Goal: Find specific page/section: Find specific page/section

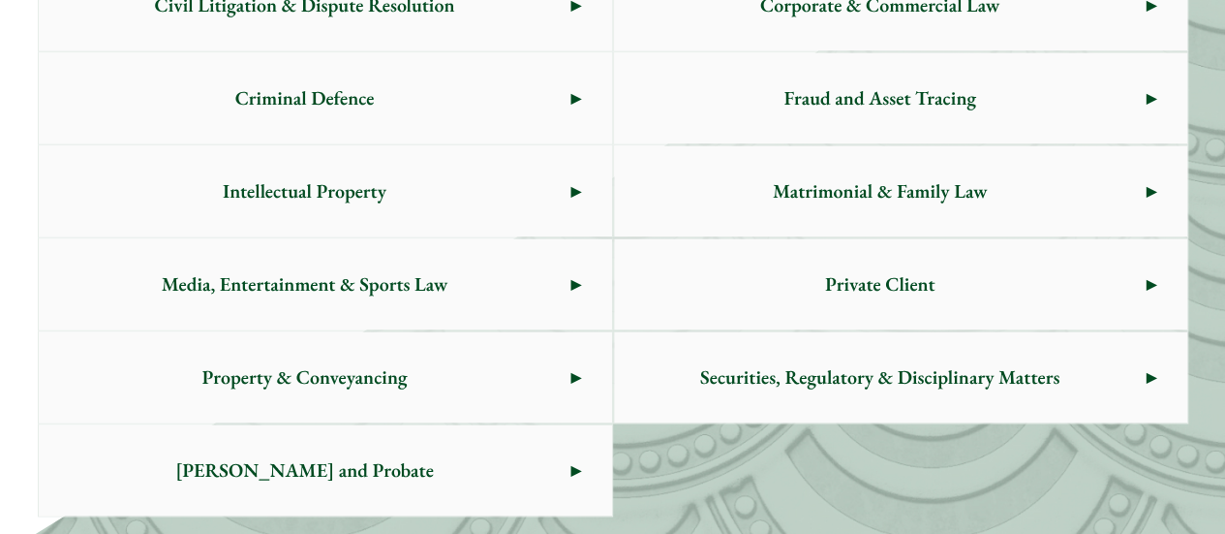
scroll to position [1259, 0]
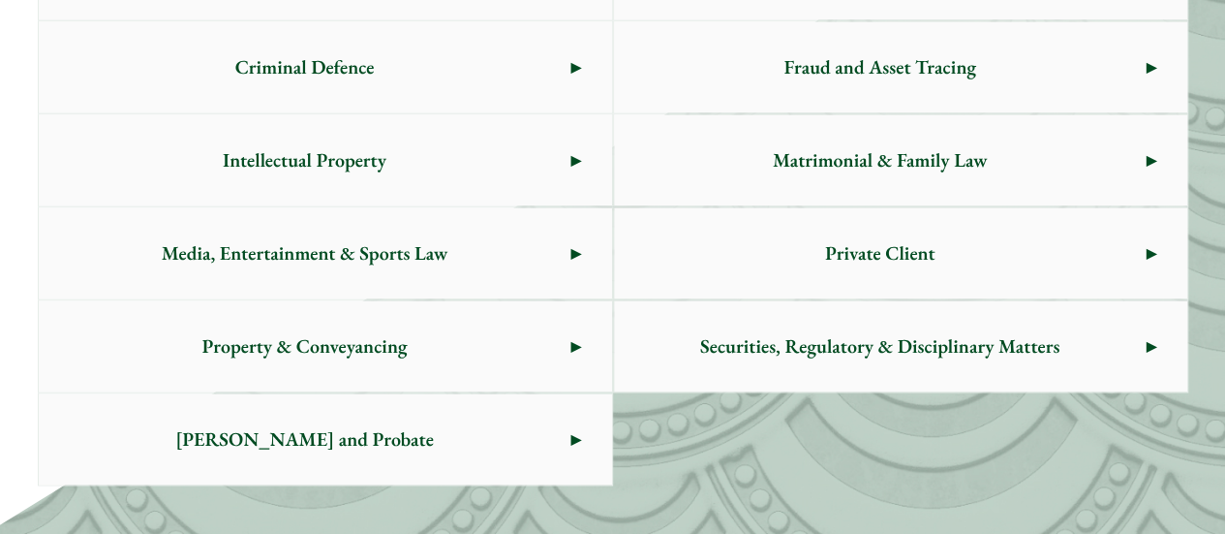
click at [353, 260] on span "Media, Entertainment & Sports Law" at bounding box center [305, 252] width 533 height 91
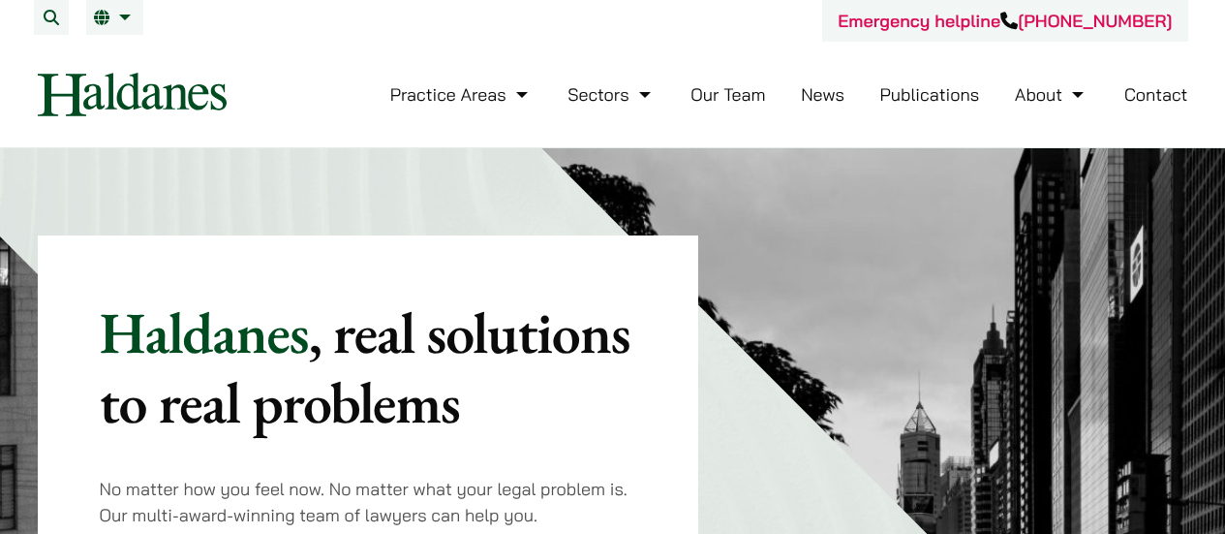
scroll to position [1259, 0]
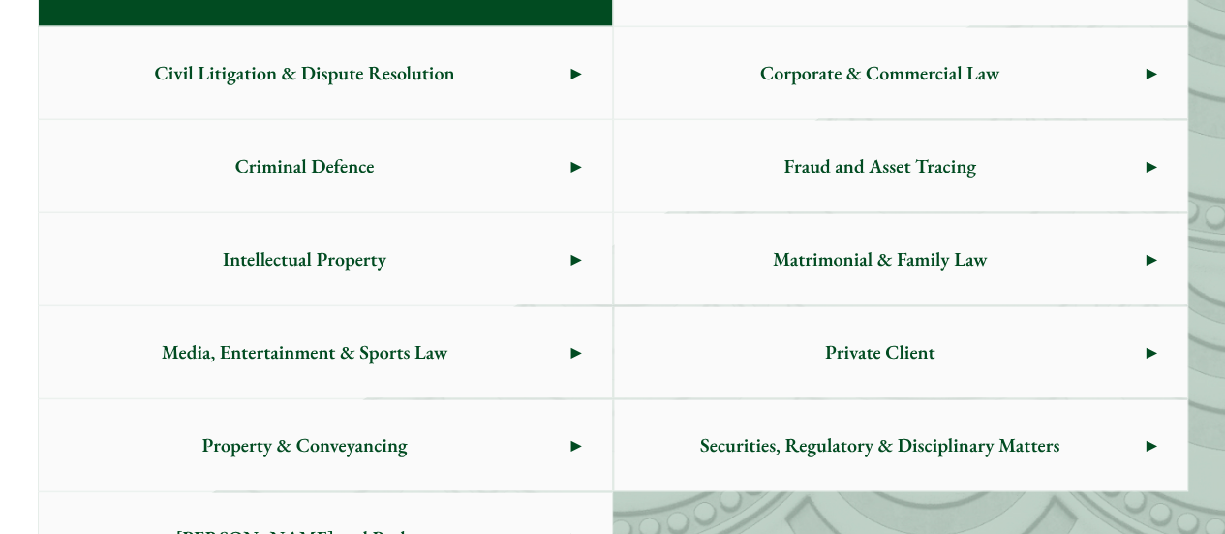
scroll to position [1162, 0]
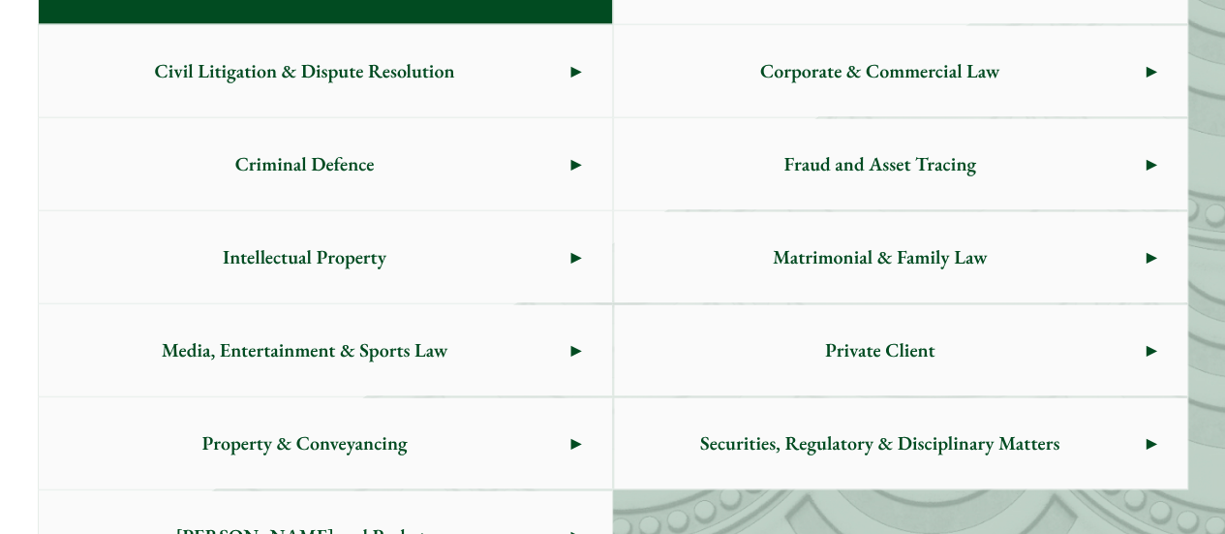
click at [392, 371] on span "Media, Entertainment & Sports Law" at bounding box center [305, 349] width 533 height 91
